Goal: Information Seeking & Learning: Learn about a topic

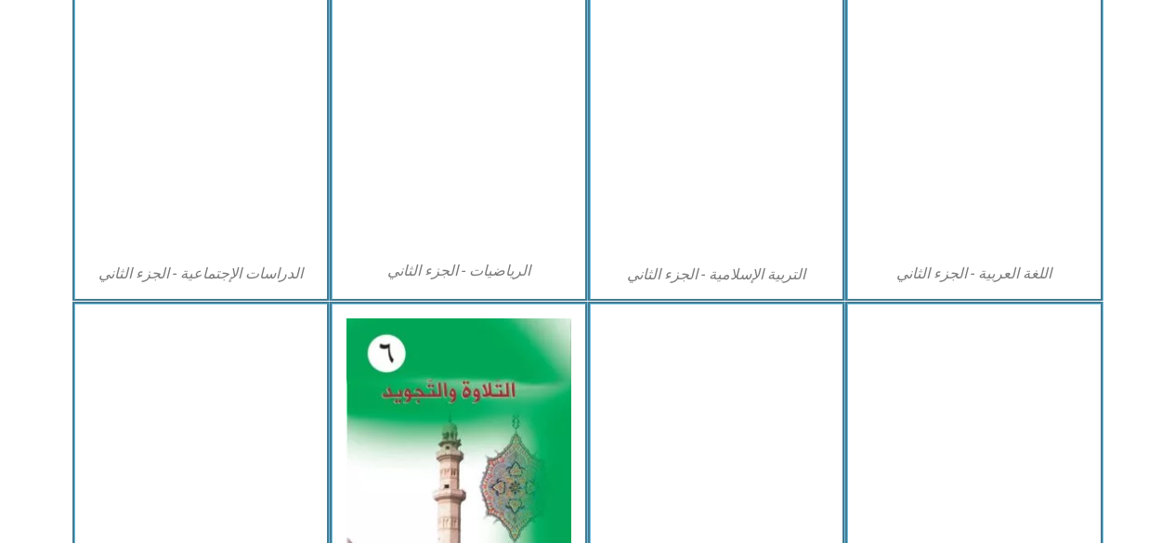
scroll to position [928, 0]
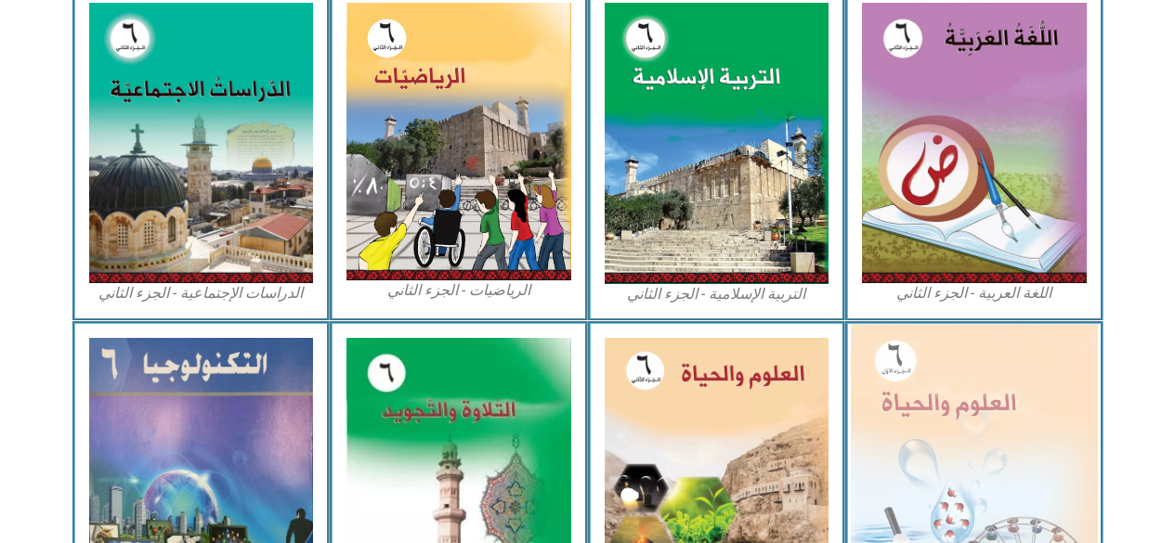
click at [946, 430] on img at bounding box center [974, 474] width 247 height 301
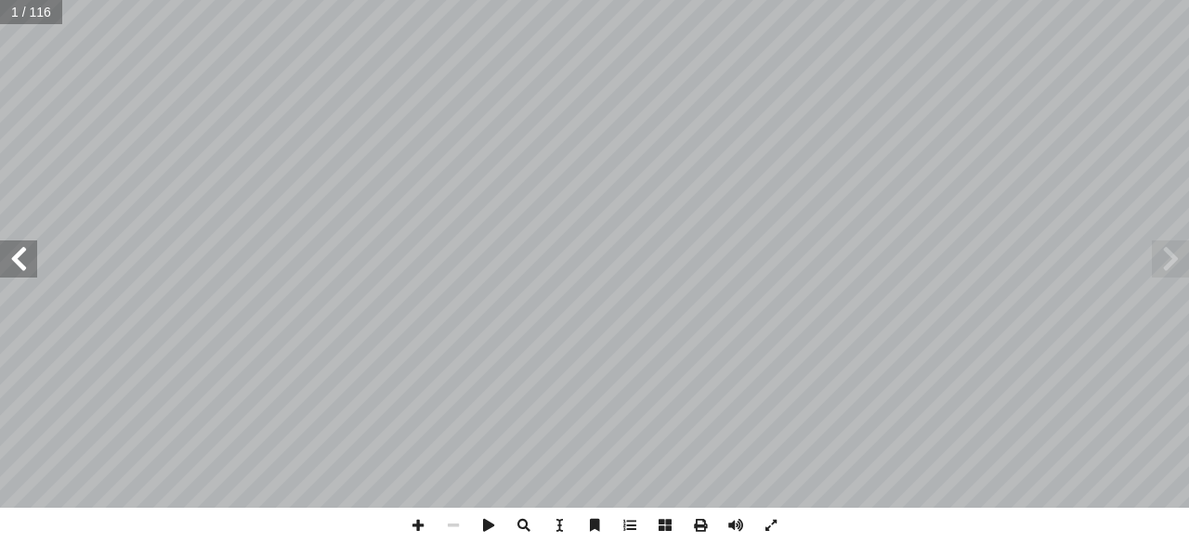
click at [42, 11] on input "text" at bounding box center [30, 12] width 61 height 24
click at [30, 261] on span at bounding box center [18, 259] width 37 height 37
click at [30, 263] on span at bounding box center [18, 259] width 37 height 37
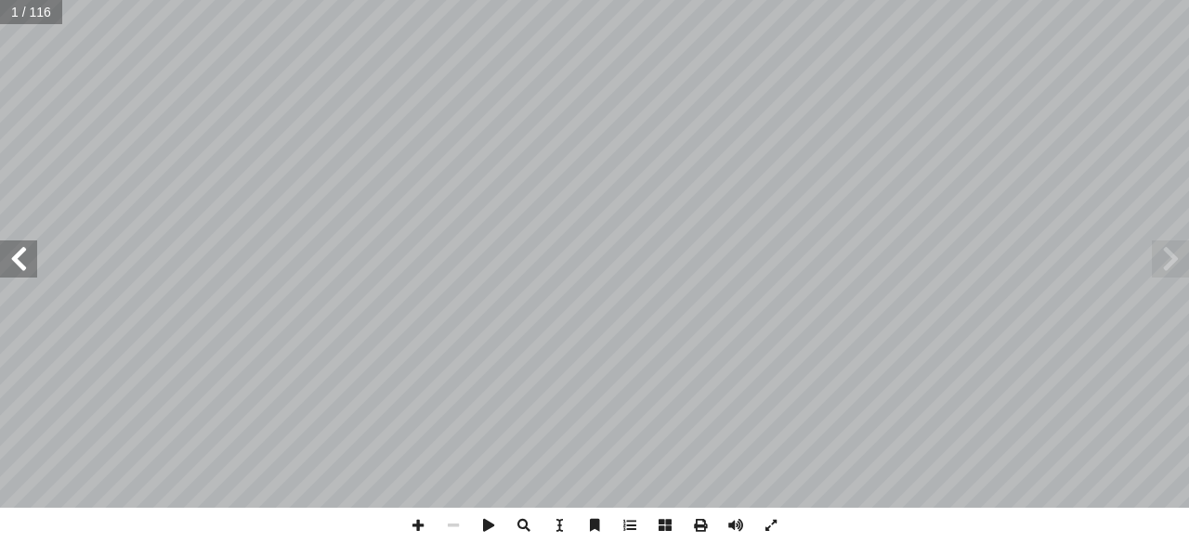
click at [30, 263] on span at bounding box center [18, 259] width 37 height 37
click at [27, 270] on span at bounding box center [18, 259] width 37 height 37
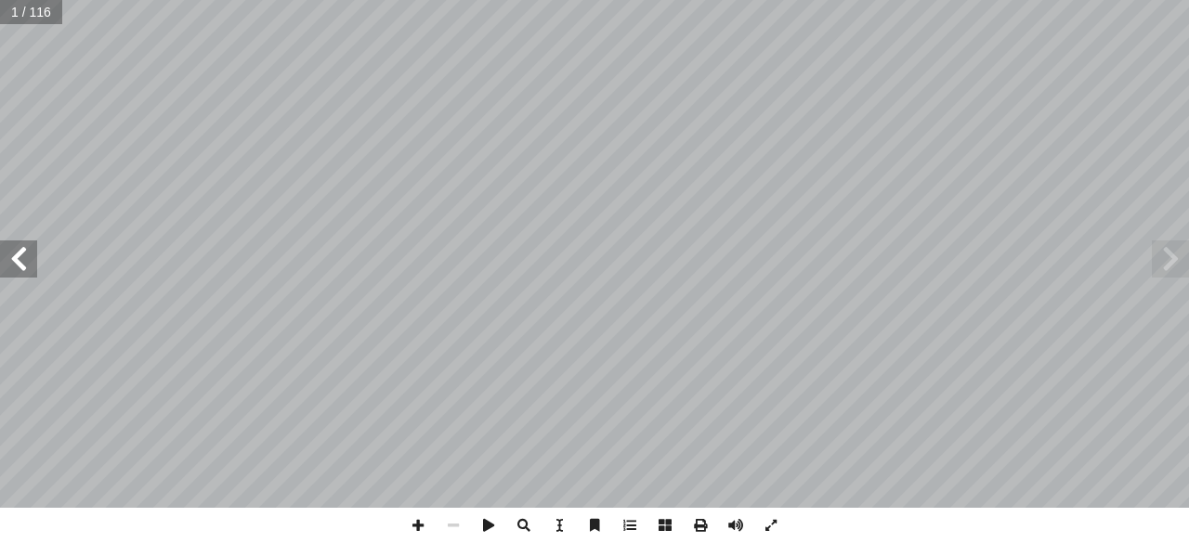
click at [23, 265] on span at bounding box center [18, 259] width 37 height 37
click at [21, 260] on span at bounding box center [18, 259] width 37 height 37
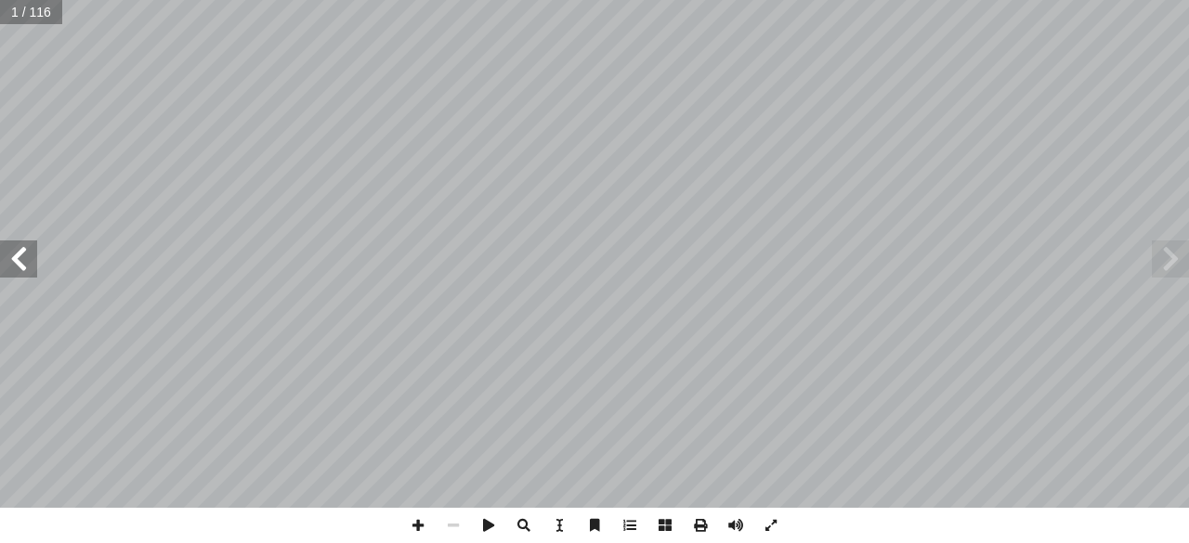
click at [21, 260] on span at bounding box center [18, 259] width 37 height 37
click at [21, 262] on span at bounding box center [18, 259] width 37 height 37
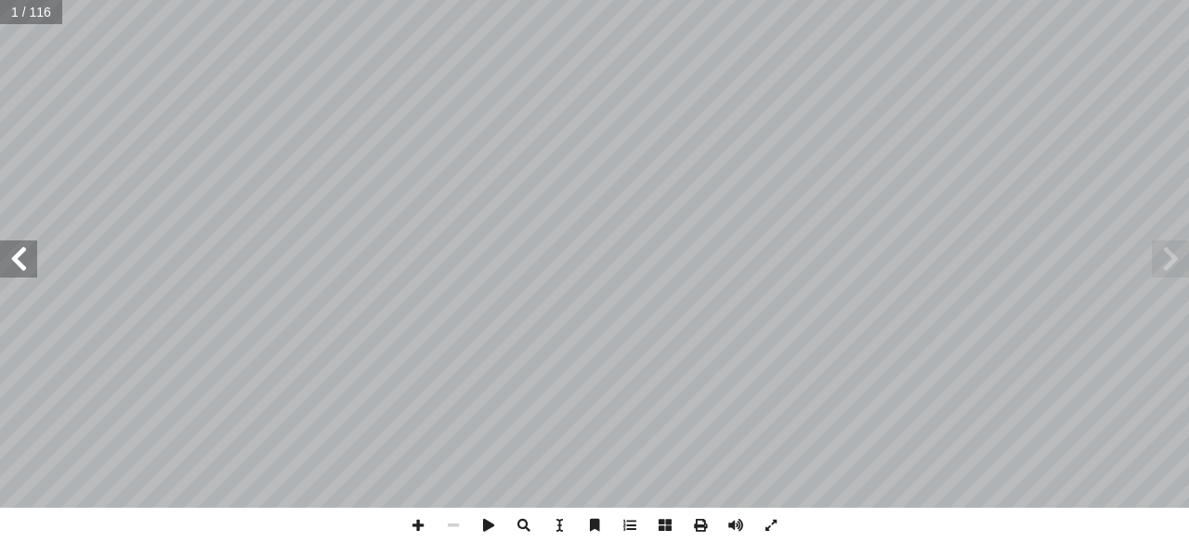
click at [22, 255] on span at bounding box center [18, 259] width 37 height 37
click at [33, 259] on span at bounding box center [18, 259] width 37 height 37
click at [26, 268] on span at bounding box center [18, 259] width 37 height 37
click at [32, 259] on span at bounding box center [18, 259] width 37 height 37
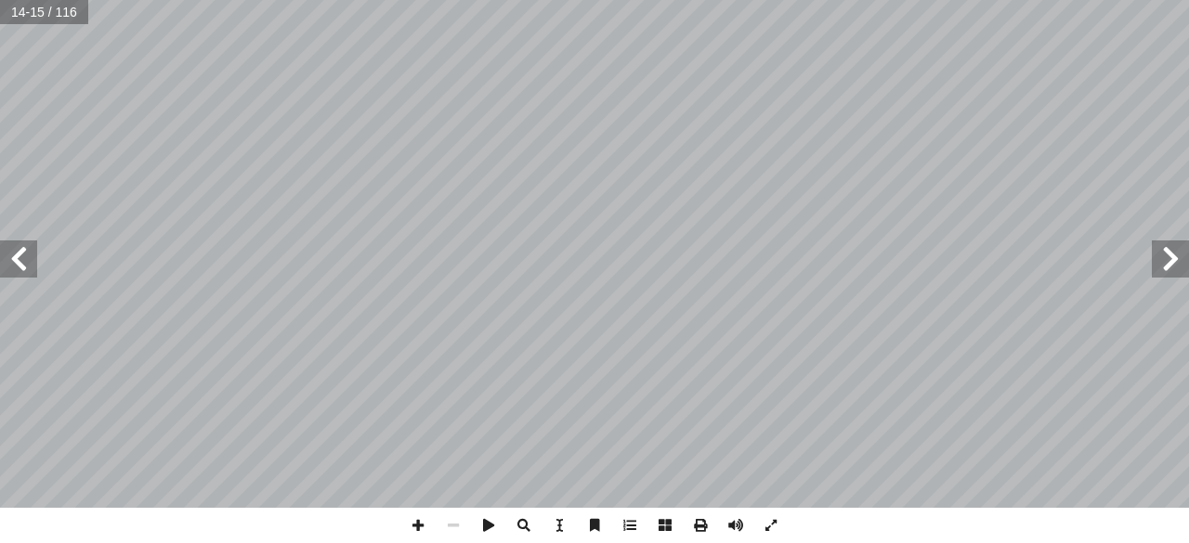
click at [33, 259] on span at bounding box center [18, 259] width 37 height 37
click at [27, 266] on span at bounding box center [18, 259] width 37 height 37
click at [26, 264] on span at bounding box center [18, 259] width 37 height 37
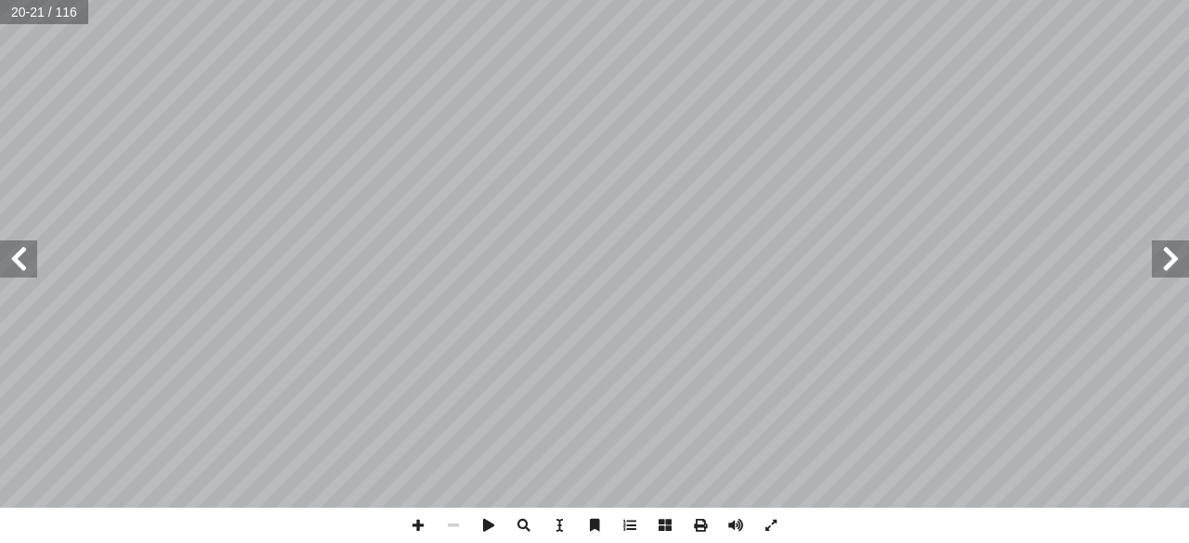
click at [34, 257] on span at bounding box center [18, 259] width 37 height 37
click at [34, 261] on span at bounding box center [18, 259] width 37 height 37
click at [33, 261] on span at bounding box center [18, 259] width 37 height 37
click at [29, 270] on span at bounding box center [18, 259] width 37 height 37
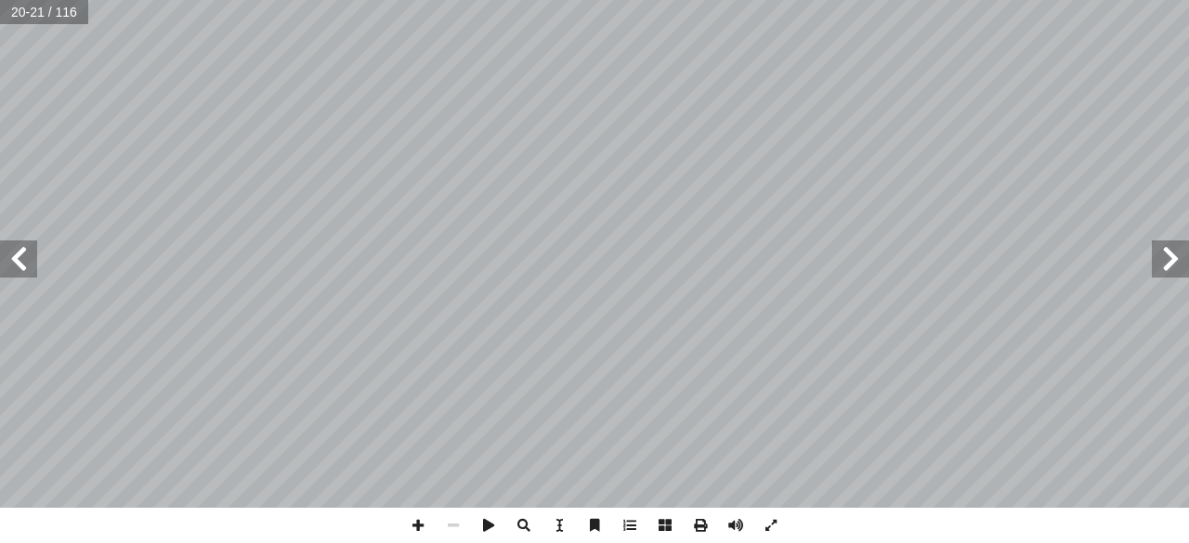
click at [23, 270] on span at bounding box center [18, 259] width 37 height 37
click at [25, 260] on span at bounding box center [18, 259] width 37 height 37
click at [22, 255] on span at bounding box center [18, 259] width 37 height 37
